Goal: Information Seeking & Learning: Learn about a topic

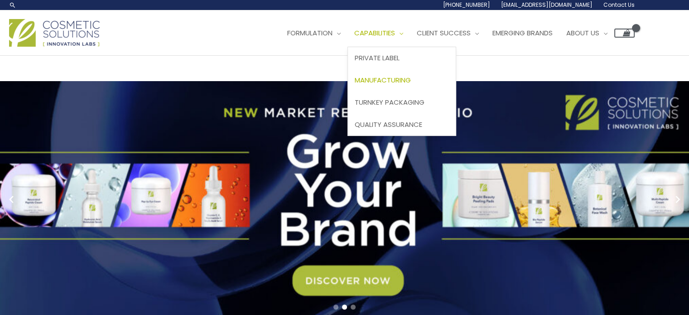
click at [411, 79] on span "Manufacturing" at bounding box center [382, 80] width 56 height 10
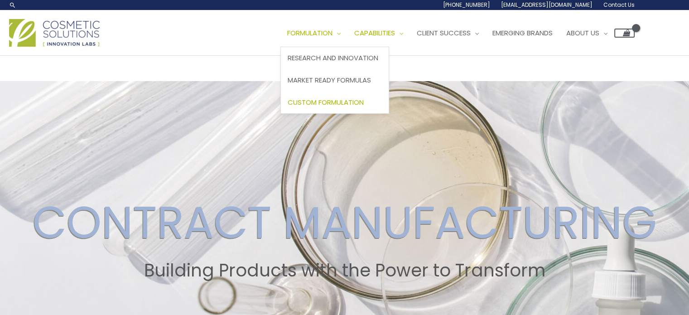
click at [328, 100] on span "Custom Formulation" at bounding box center [325, 102] width 76 height 10
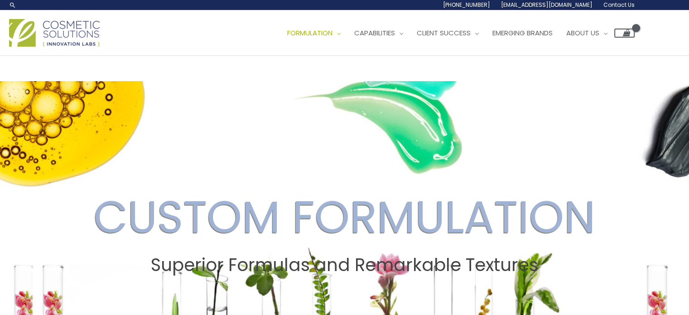
click at [58, 33] on img at bounding box center [54, 33] width 91 height 28
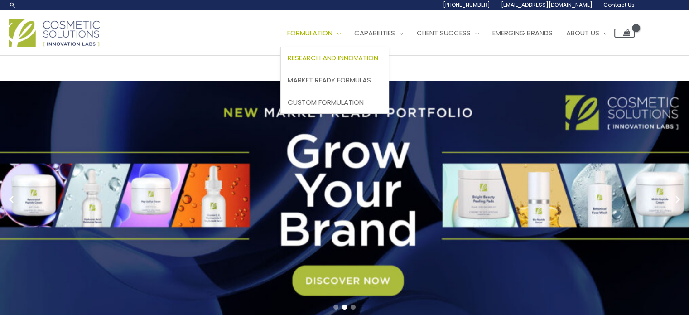
click at [332, 57] on span "Research and Innovation" at bounding box center [332, 58] width 91 height 10
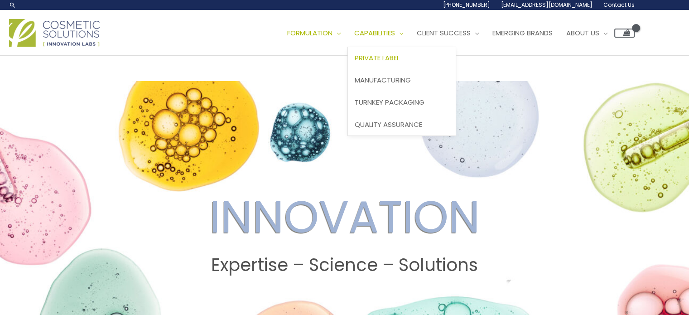
click at [399, 58] on span "Private Label" at bounding box center [376, 58] width 45 height 10
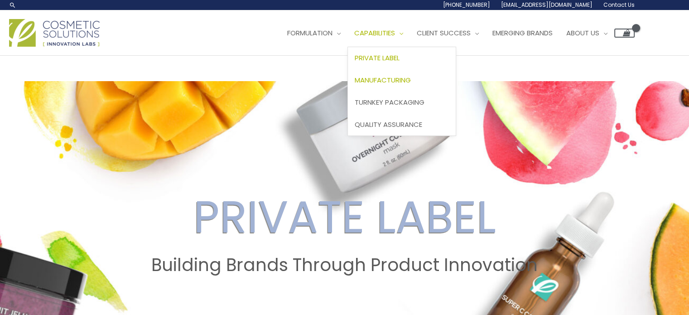
click at [411, 79] on span "Manufacturing" at bounding box center [382, 80] width 56 height 10
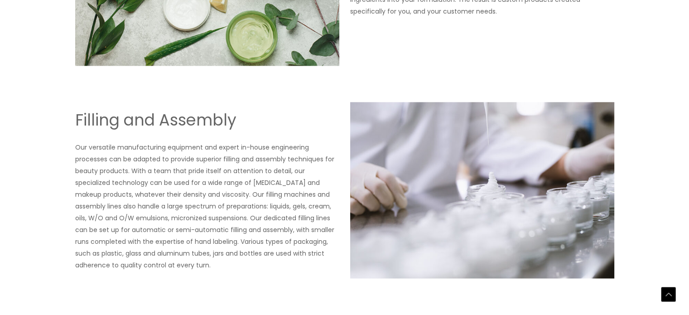
scroll to position [792, 0]
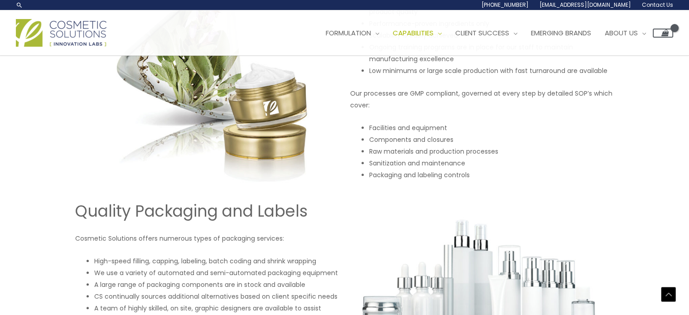
click at [57, 120] on div "CONTRACT MANUFACTURING Building Products with the Power to Transform NEXT-GENER…" at bounding box center [344, 160] width 689 height 1795
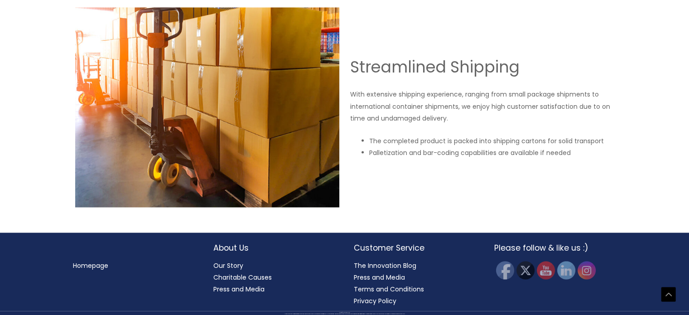
scroll to position [1343, 0]
